Goal: Use online tool/utility: Utilize a website feature to perform a specific function

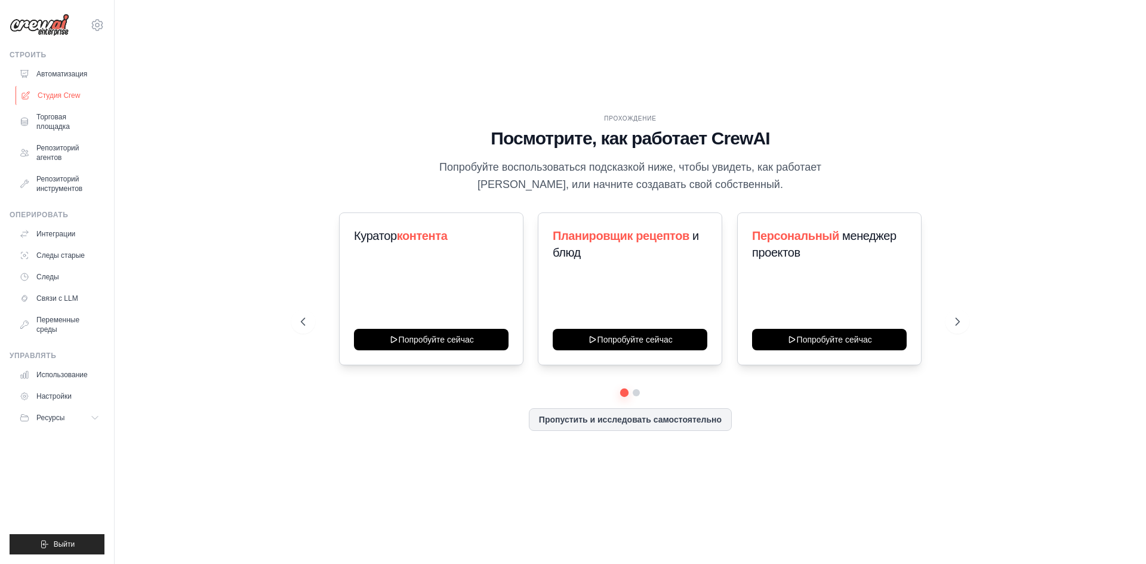
click at [75, 94] on font "Студия Crew" at bounding box center [59, 95] width 42 height 8
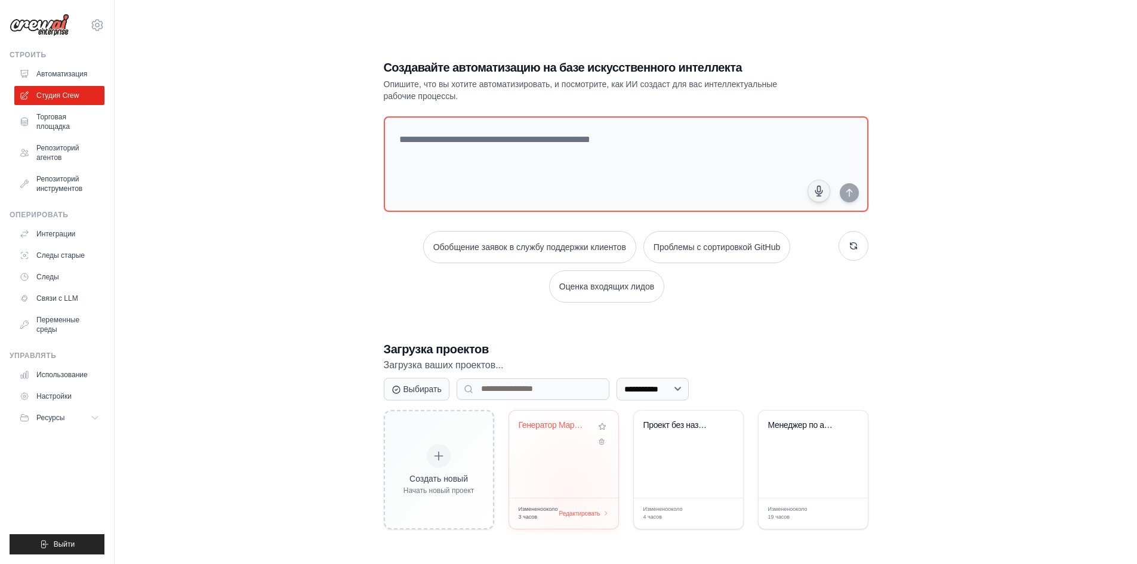
click at [570, 489] on div "Генератор Маркетингового из [GEOGRAPHIC_DATA]" at bounding box center [563, 454] width 109 height 87
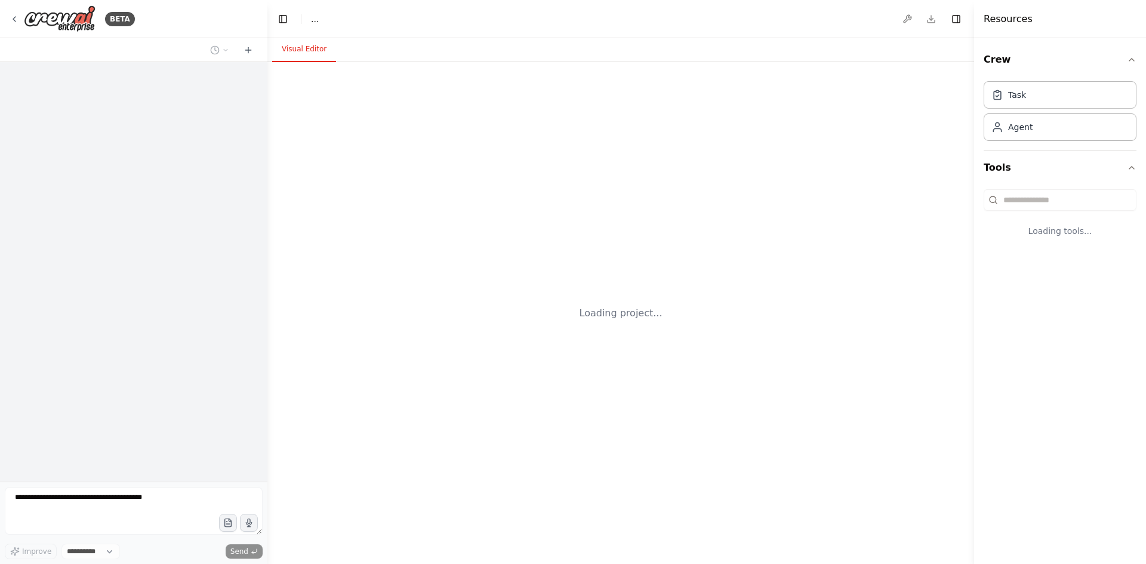
select select "****"
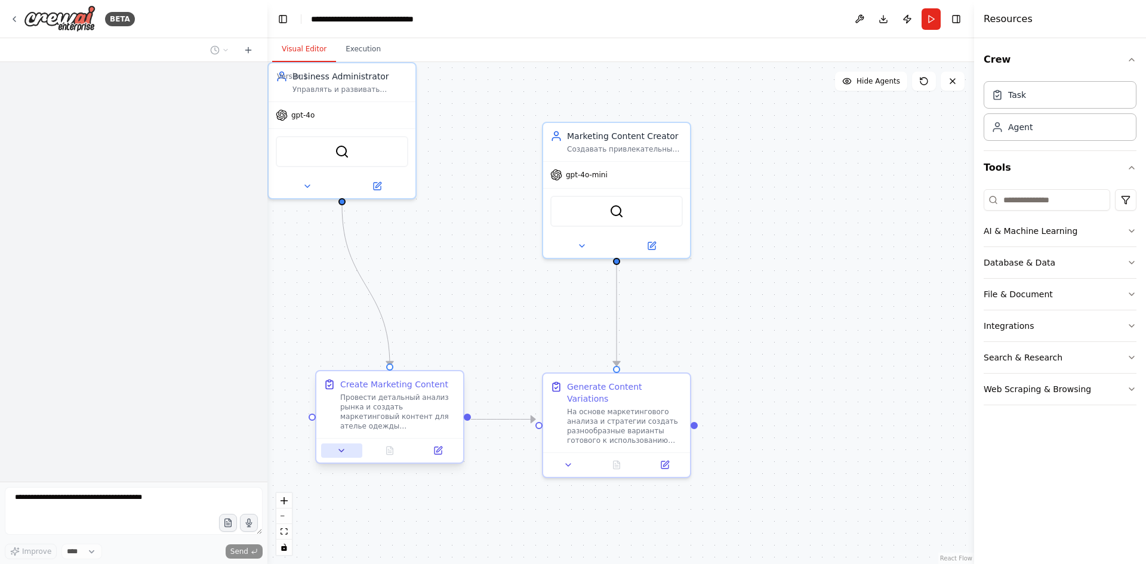
click at [349, 454] on button at bounding box center [341, 451] width 41 height 14
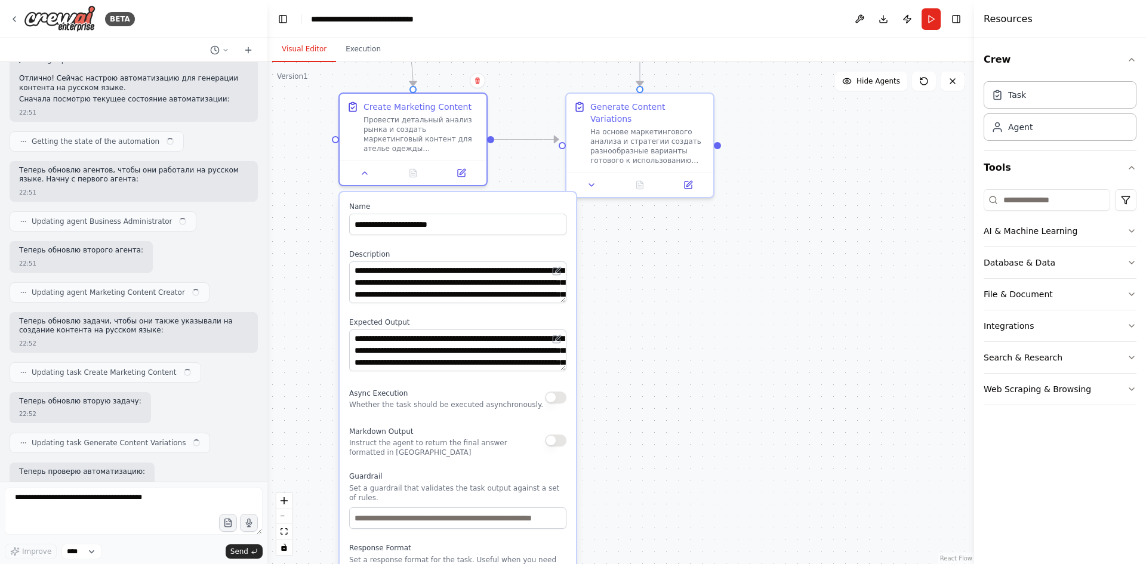
drag, startPoint x: 525, startPoint y: 361, endPoint x: 548, endPoint y: 81, distance: 281.0
click at [548, 81] on div ".deletable-edge-delete-btn { width: 20px; height: 20px; border: 0px solid #ffff…" at bounding box center [620, 313] width 707 height 502
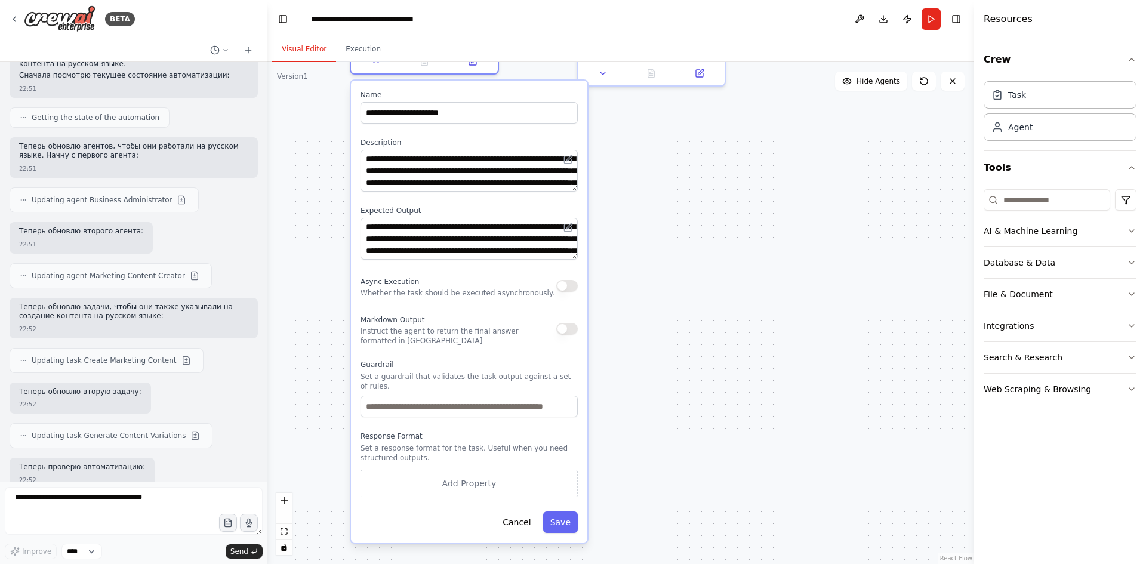
drag, startPoint x: 642, startPoint y: 285, endPoint x: 653, endPoint y: 173, distance: 112.2
click at [653, 173] on div ".deletable-edge-delete-btn { width: 20px; height: 20px; border: 0px solid #ffff…" at bounding box center [620, 313] width 707 height 502
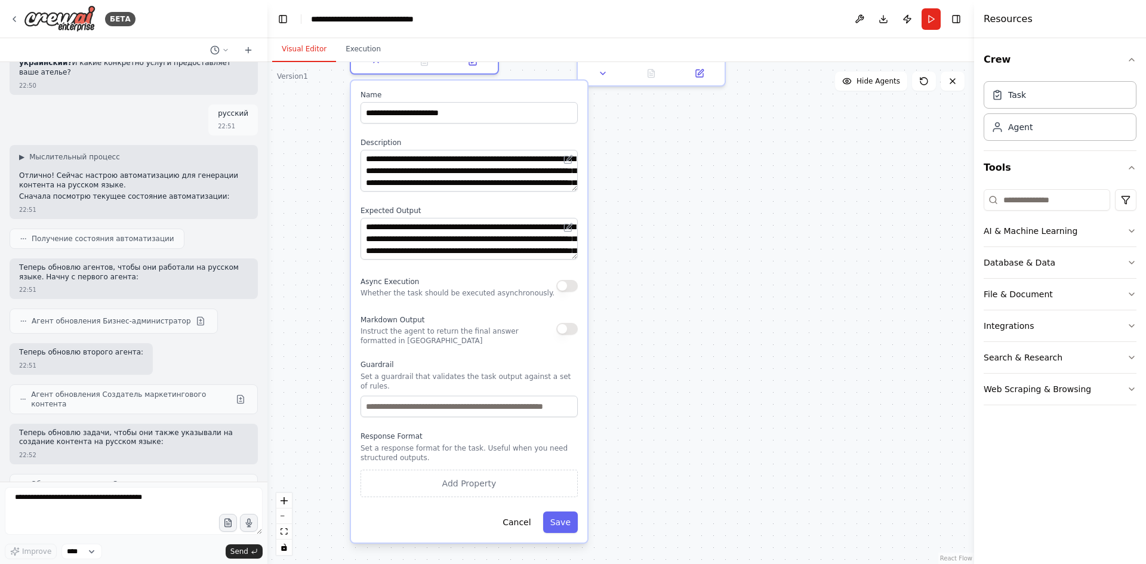
scroll to position [4246, 0]
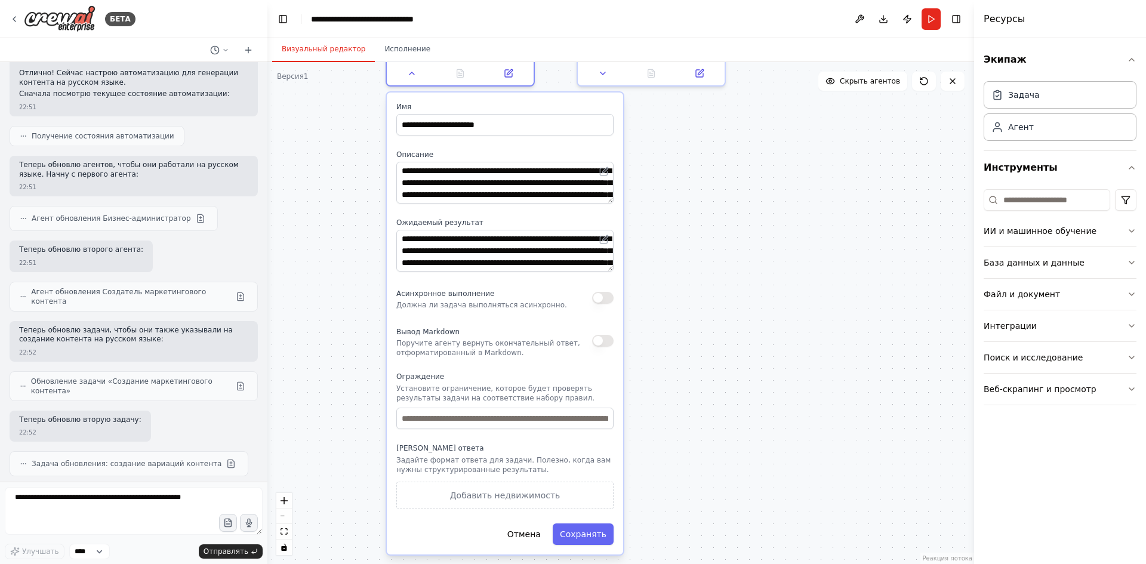
drag, startPoint x: 361, startPoint y: 155, endPoint x: 371, endPoint y: 158, distance: 10.6
click at [387, 158] on div "**********" at bounding box center [505, 324] width 236 height 462
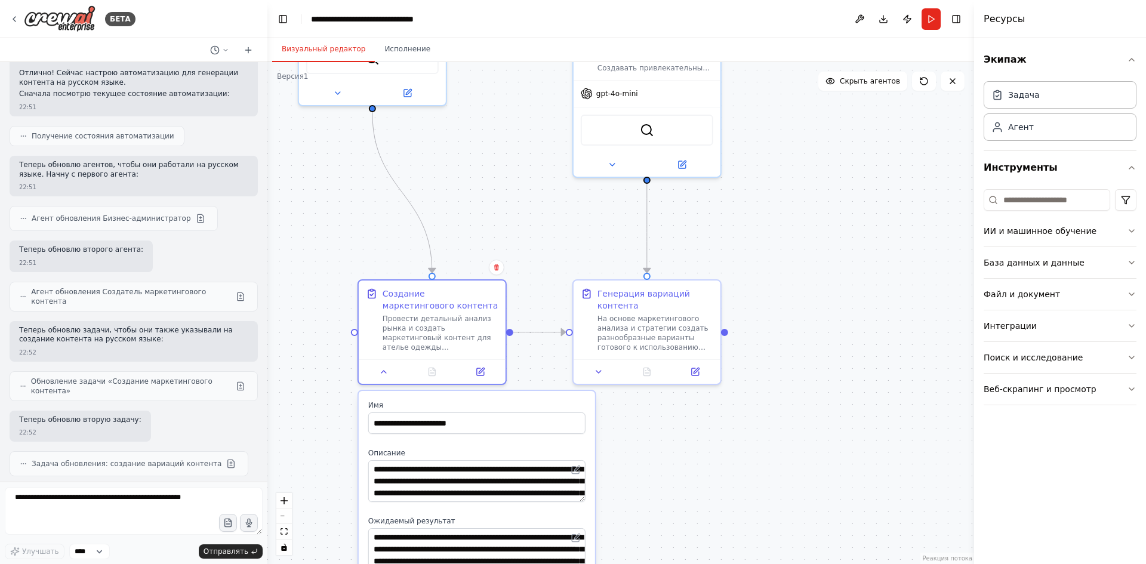
drag, startPoint x: 666, startPoint y: 185, endPoint x: 668, endPoint y: 460, distance: 274.7
click at [668, 460] on div ".deletable-edge-delete-btn { width: 20px; height: 20px; border: 0px solid #ffff…" at bounding box center [620, 313] width 707 height 502
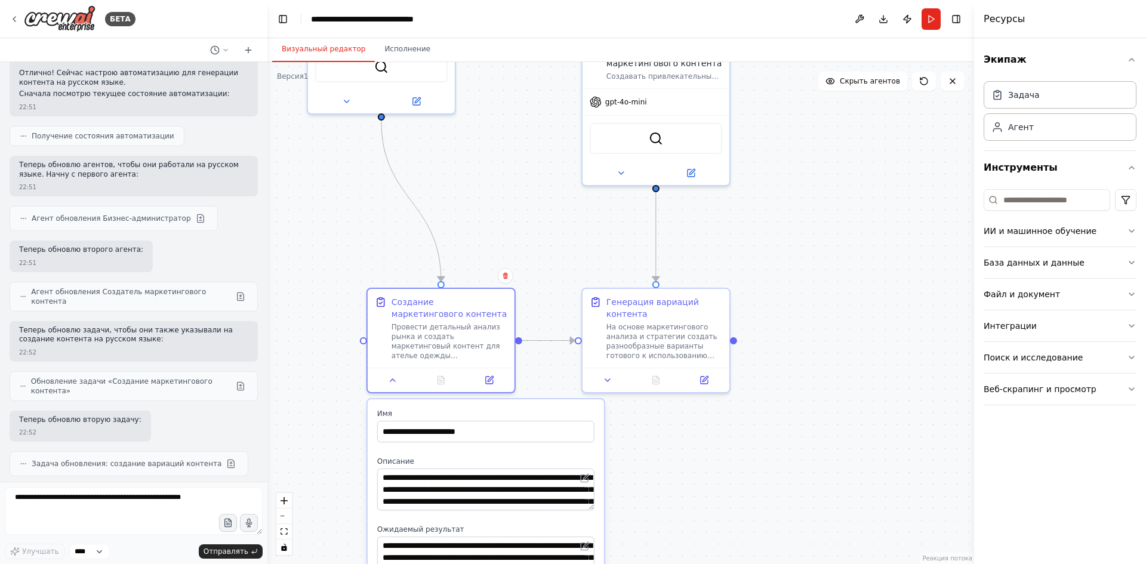
drag, startPoint x: 433, startPoint y: 149, endPoint x: 540, endPoint y: 293, distance: 178.9
click at [539, 292] on div ".deletable-edge-delete-btn { width: 20px; height: 20px; border: 0px solid #ffff…" at bounding box center [620, 313] width 707 height 502
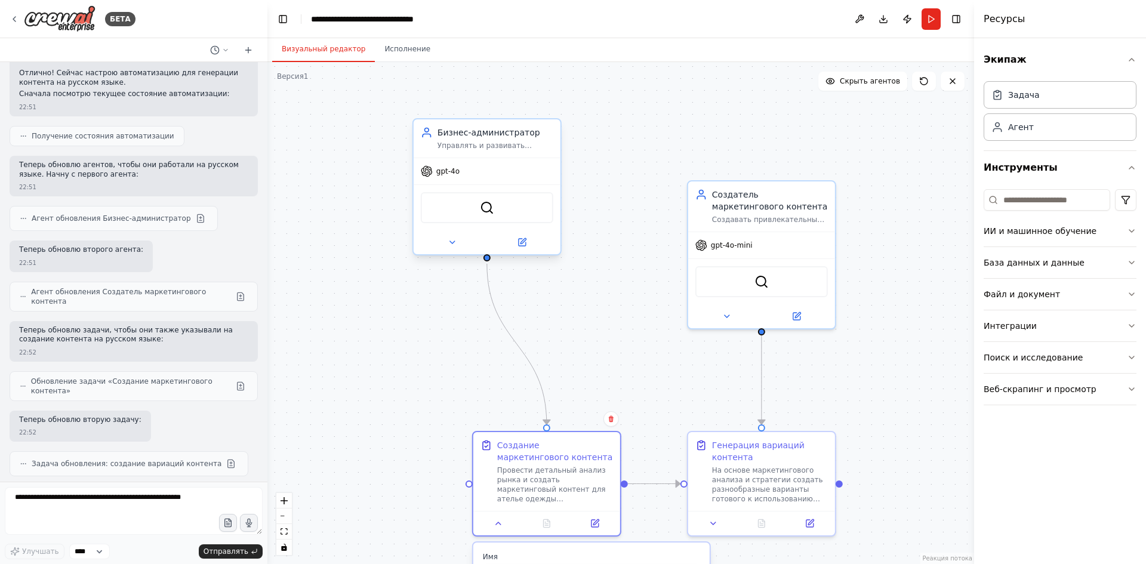
click at [470, 124] on div "Бизнес-администратор Управлять и развивать прибыльный, успешный бизнес ателье о…" at bounding box center [487, 138] width 147 height 38
click at [476, 139] on div "Бизнес-администратор Управлять и развивать прибыльный, успешный бизнес ателье о…" at bounding box center [496, 139] width 116 height 24
click at [452, 244] on icon at bounding box center [452, 242] width 5 height 2
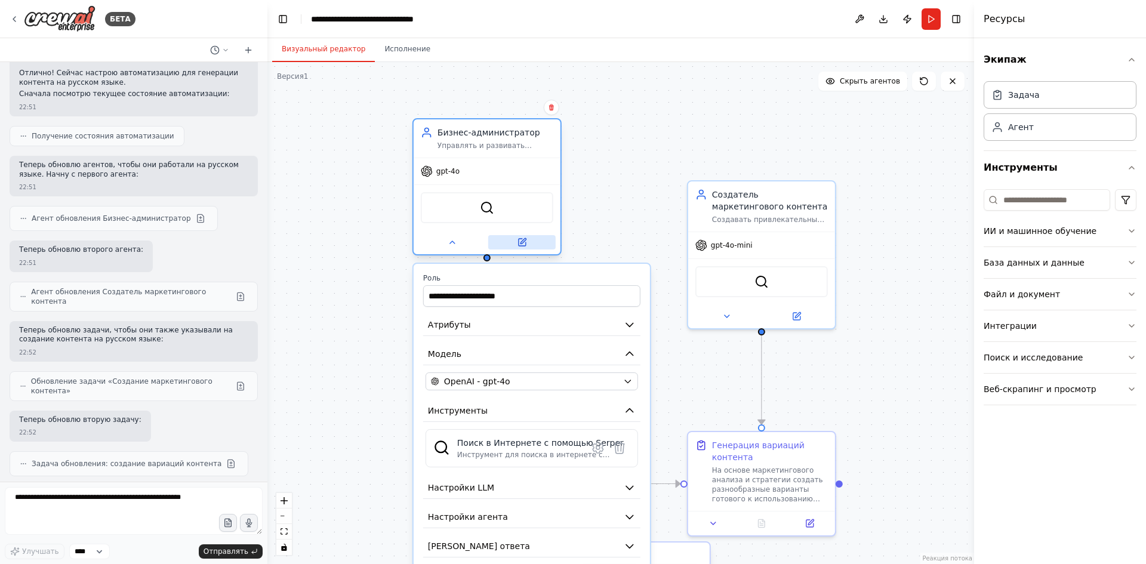
click at [531, 245] on button at bounding box center [521, 242] width 67 height 14
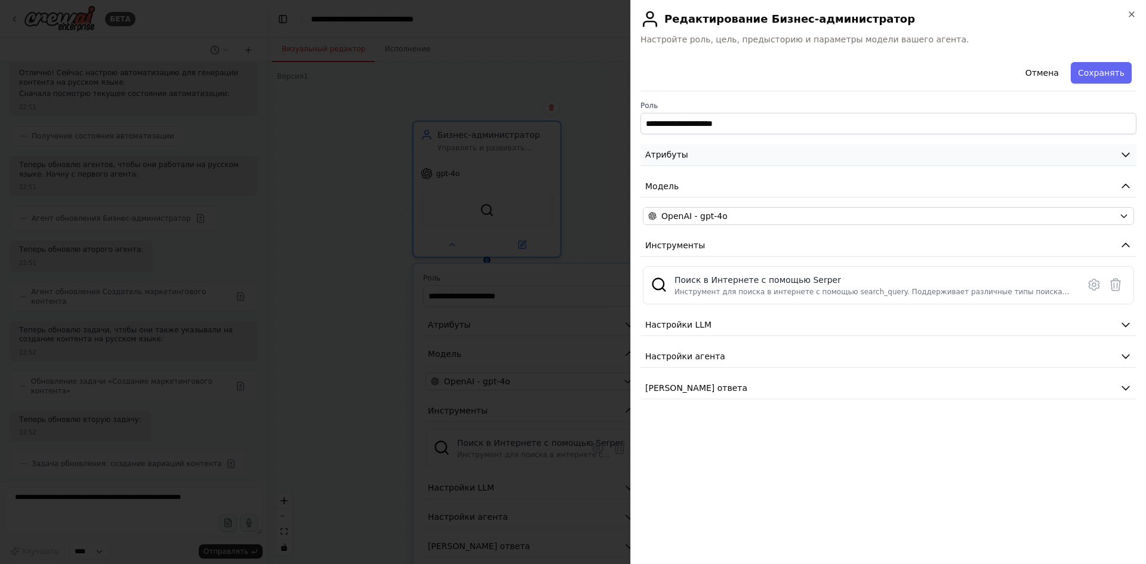
click at [681, 153] on font "Атрибуты" at bounding box center [666, 155] width 43 height 10
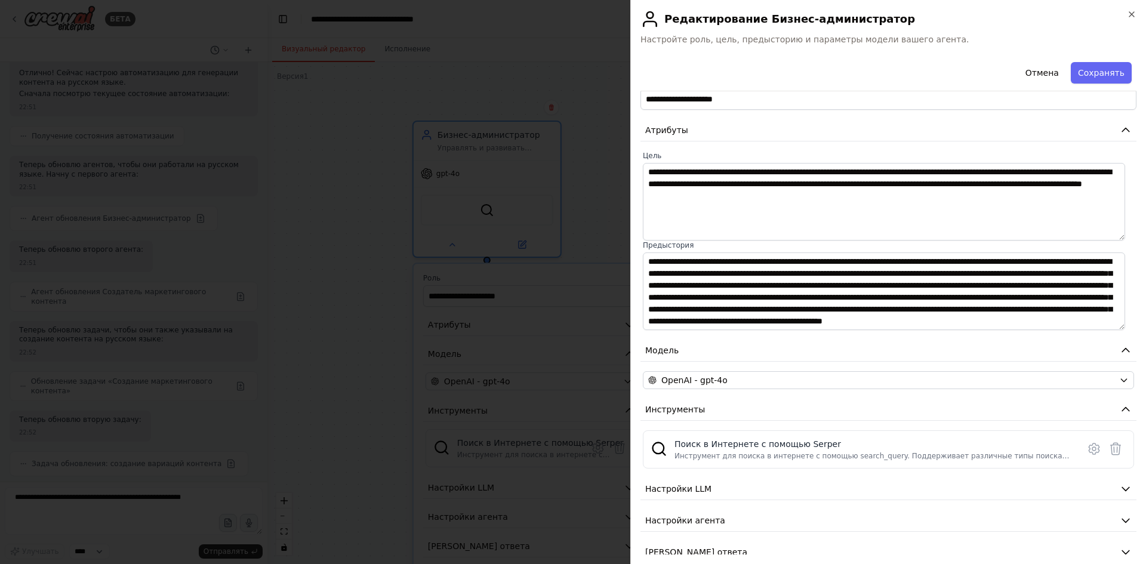
scroll to position [43, 0]
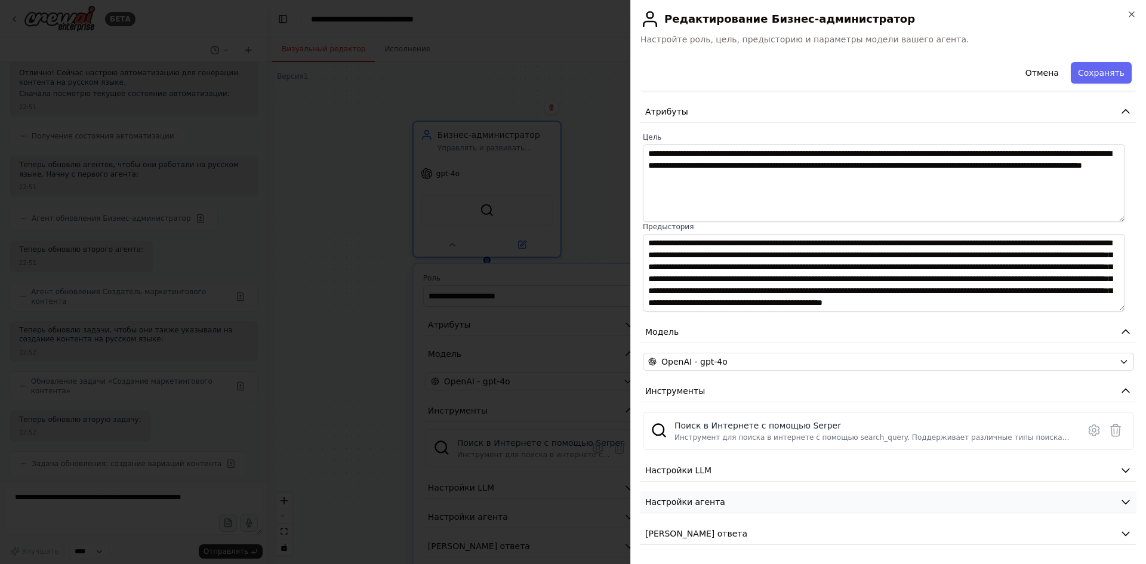
click at [771, 494] on button "Настройки агента" at bounding box center [889, 502] width 496 height 22
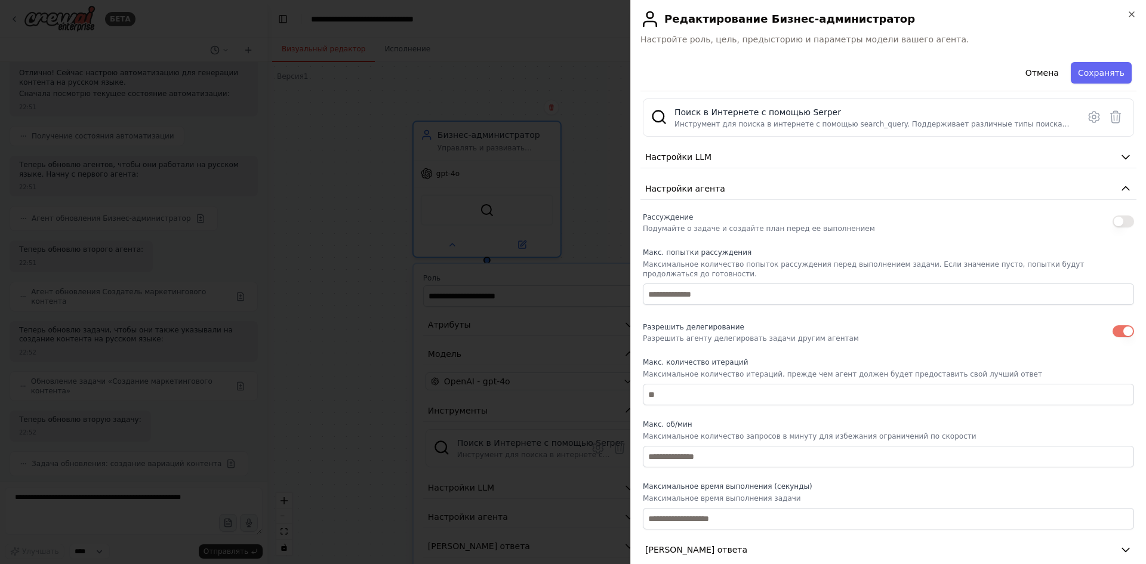
scroll to position [363, 0]
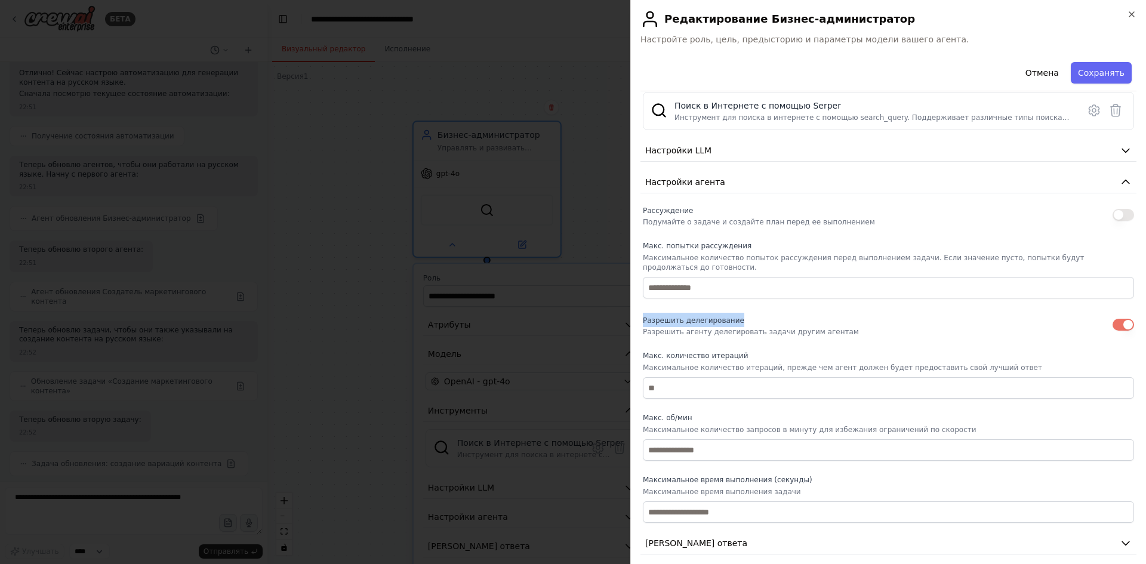
drag, startPoint x: 644, startPoint y: 314, endPoint x: 733, endPoint y: 313, distance: 88.4
click at [733, 316] on font "Разрешить делегирование" at bounding box center [694, 320] width 102 height 8
copy font "Разрешить делегирование"
